Goal: Book appointment/travel/reservation

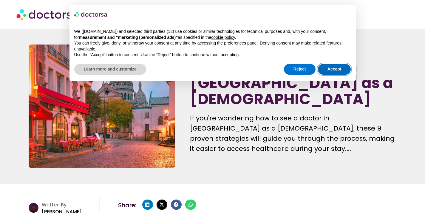
click at [327, 67] on button "Accept" at bounding box center [334, 69] width 33 height 11
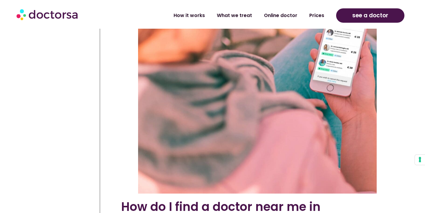
scroll to position [1699, 0]
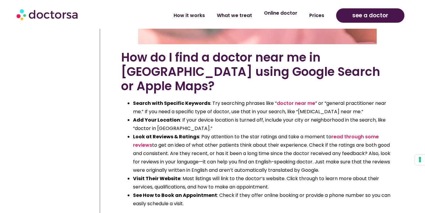
click at [291, 12] on link "Online doctor" at bounding box center [280, 13] width 45 height 14
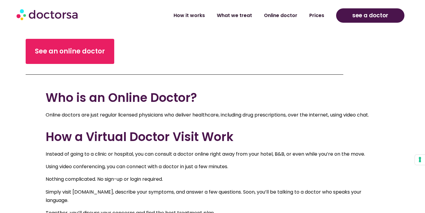
scroll to position [209, 0]
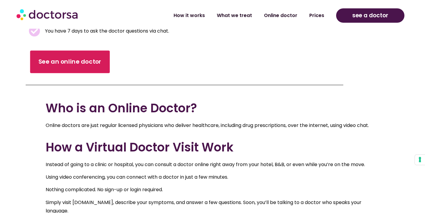
click at [68, 57] on link "See an online doctor" at bounding box center [70, 61] width 80 height 23
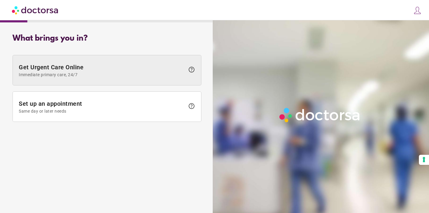
click at [153, 73] on span "Immediate primary care, 24/7" at bounding box center [102, 74] width 166 height 5
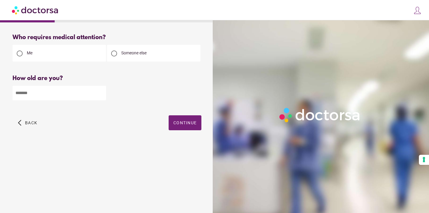
click at [43, 94] on input "number" at bounding box center [60, 93] width 94 height 15
type input "**"
click at [177, 122] on span "Continue" at bounding box center [185, 122] width 23 height 5
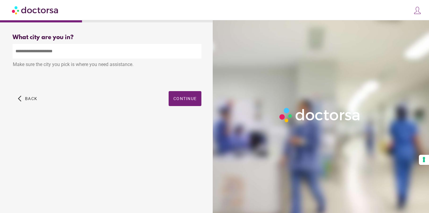
click at [64, 54] on input "text" at bounding box center [107, 51] width 189 height 15
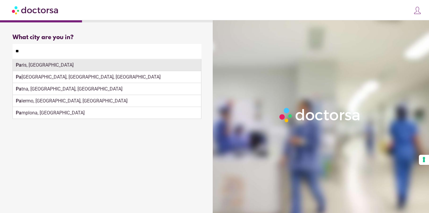
click at [45, 68] on div "Pa ris, France" at bounding box center [107, 65] width 188 height 12
type input "**********"
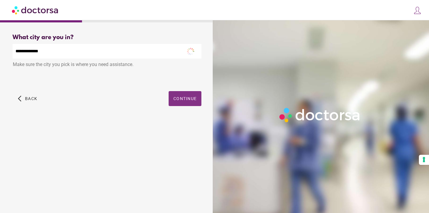
click at [193, 97] on span "Continue" at bounding box center [185, 98] width 23 height 5
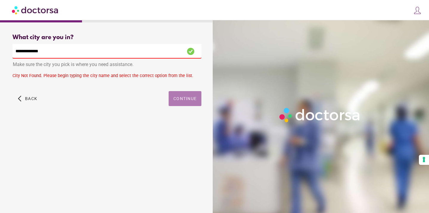
click at [181, 102] on span "button" at bounding box center [185, 98] width 33 height 15
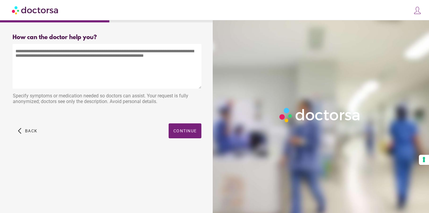
click at [80, 56] on textarea at bounding box center [107, 66] width 189 height 45
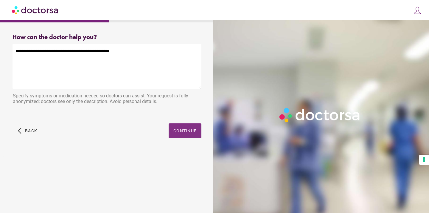
type textarea "**********"
click at [175, 131] on span "Continue" at bounding box center [185, 130] width 23 height 5
